Goal: Navigation & Orientation: Find specific page/section

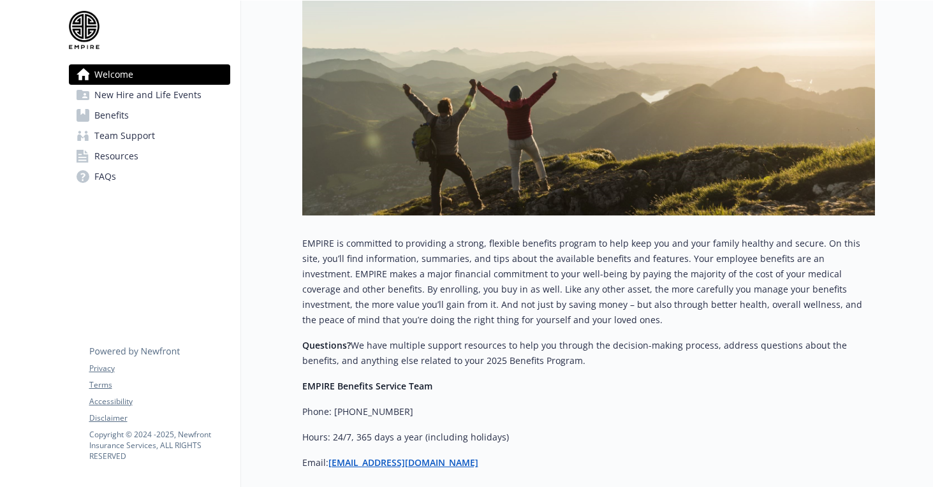
scroll to position [309, 0]
